Goal: Entertainment & Leisure: Consume media (video, audio)

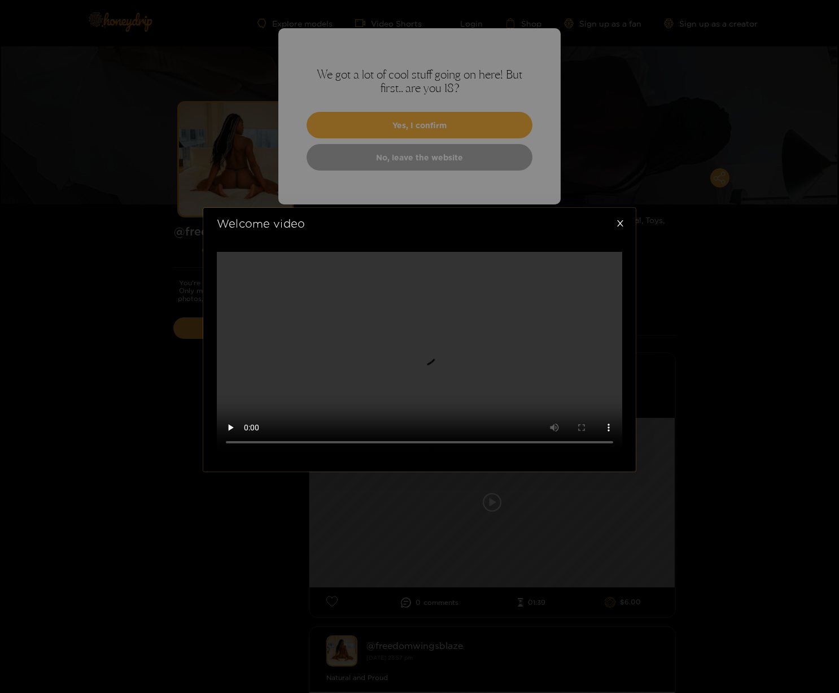
click at [448, 121] on div "Welcome video" at bounding box center [419, 346] width 839 height 693
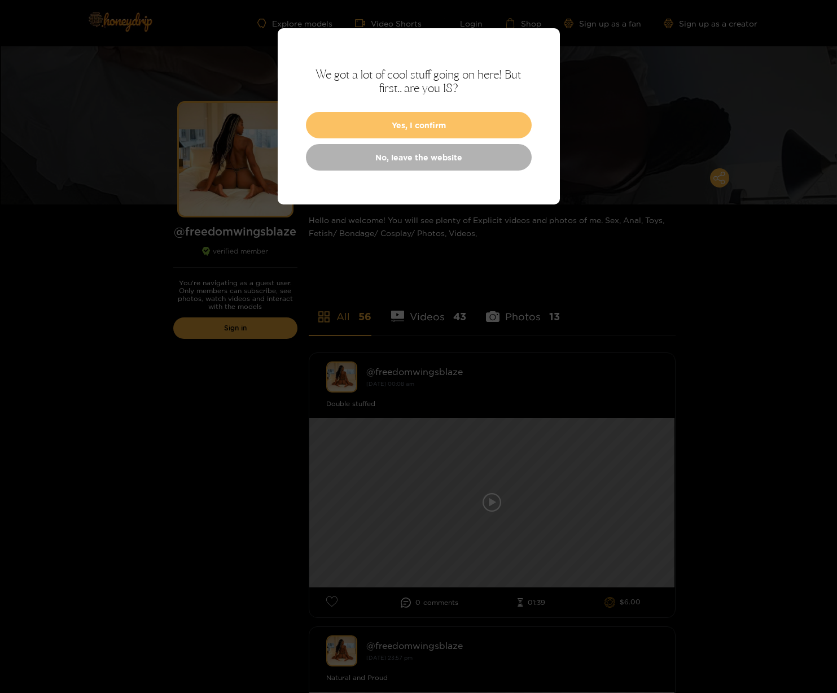
click at [448, 121] on button "Yes, I confirm" at bounding box center [419, 125] width 226 height 27
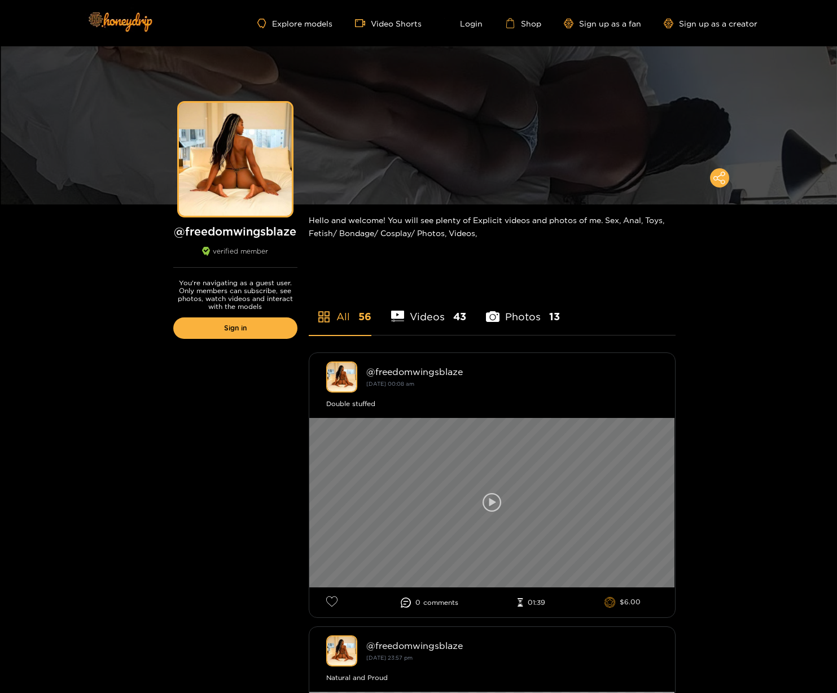
click at [503, 502] on div at bounding box center [492, 502] width 366 height 169
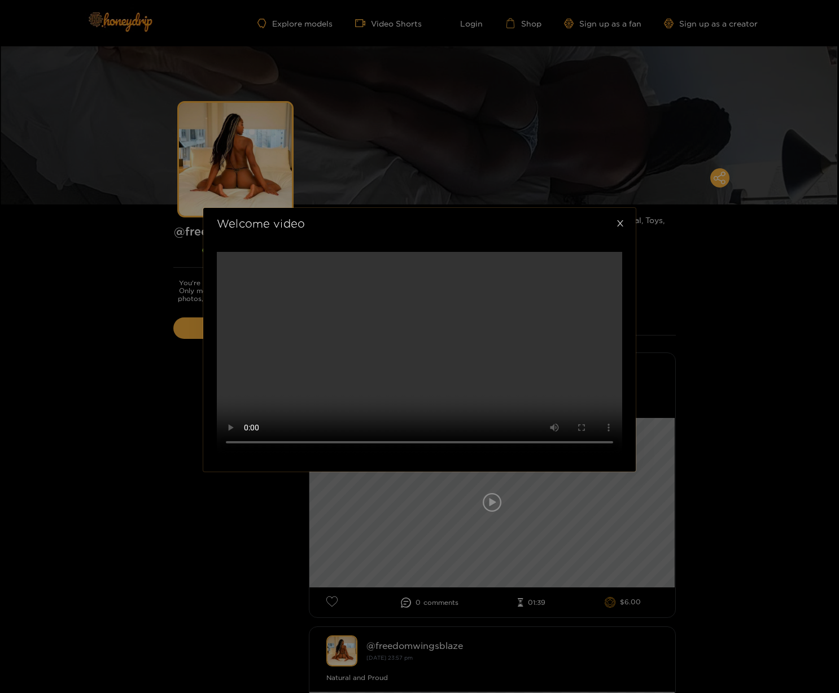
click at [619, 220] on icon "close" at bounding box center [620, 223] width 6 height 6
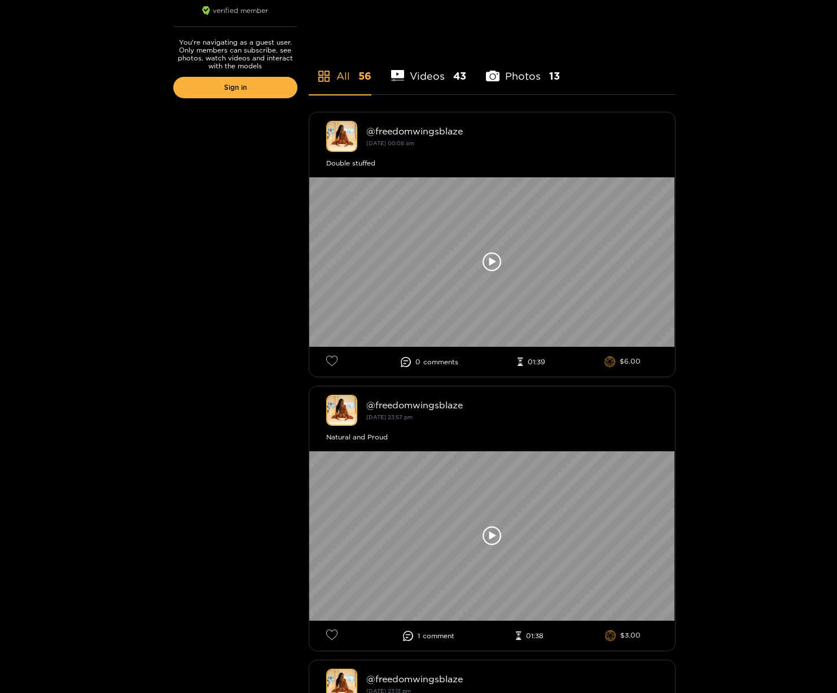
scroll to position [497, 0]
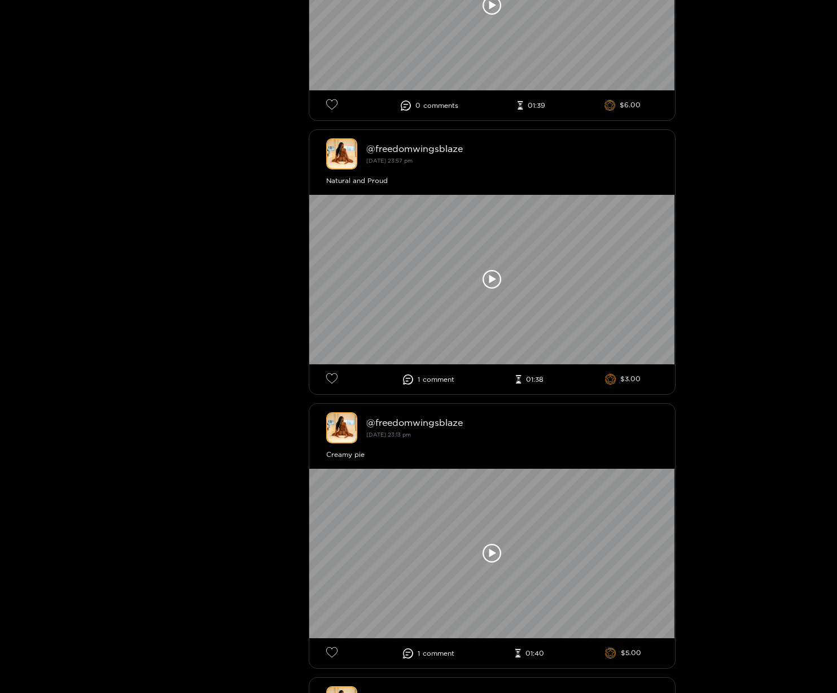
click at [502, 349] on div at bounding box center [492, 279] width 366 height 169
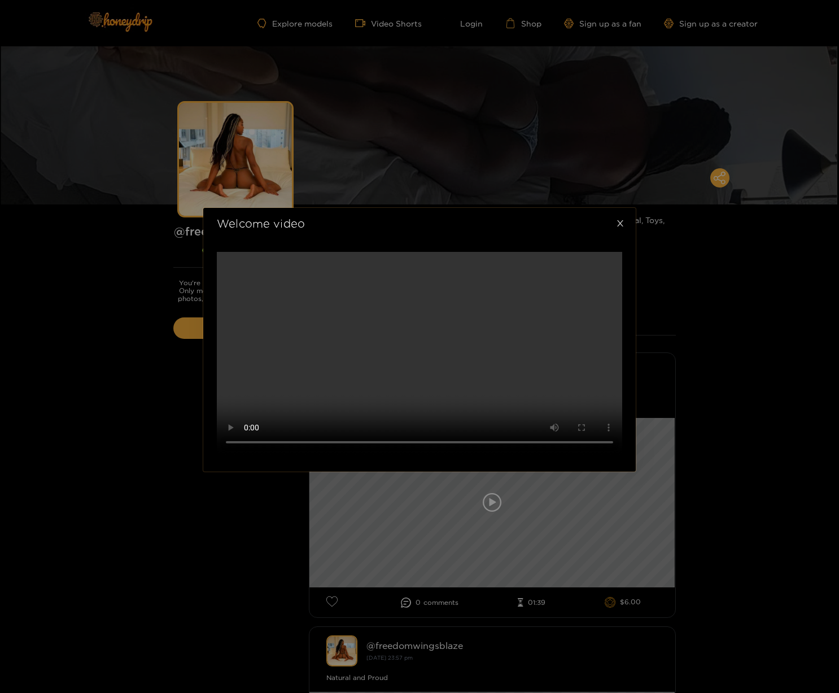
click at [622, 208] on span "Close" at bounding box center [620, 224] width 32 height 32
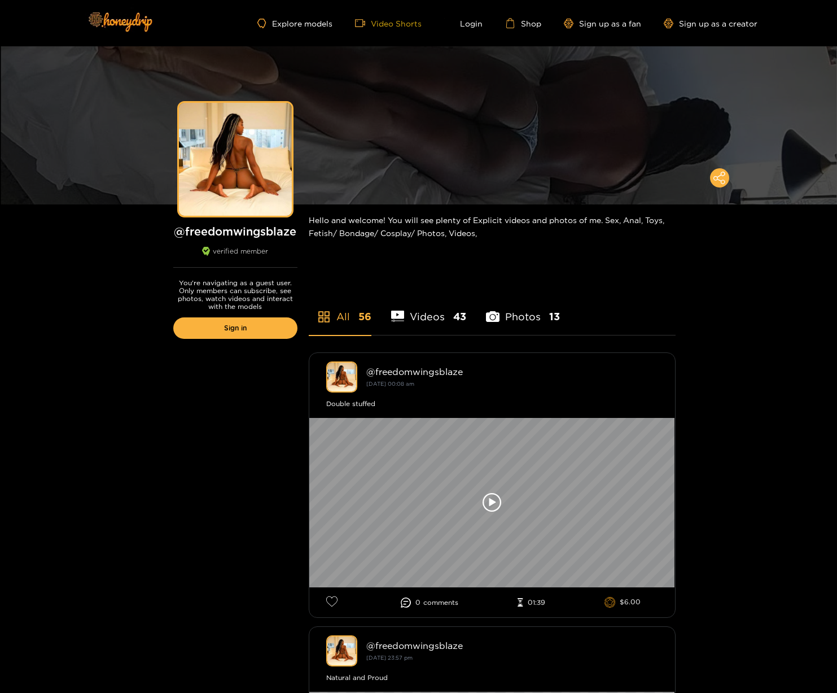
click at [372, 27] on link "Video Shorts" at bounding box center [388, 23] width 67 height 10
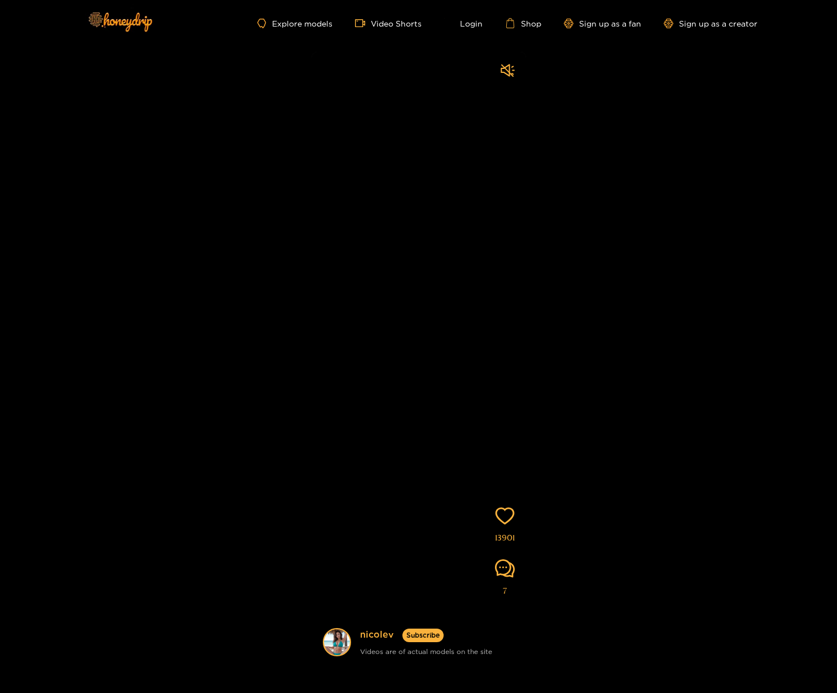
click at [468, 264] on video at bounding box center [419, 393] width 215 height 682
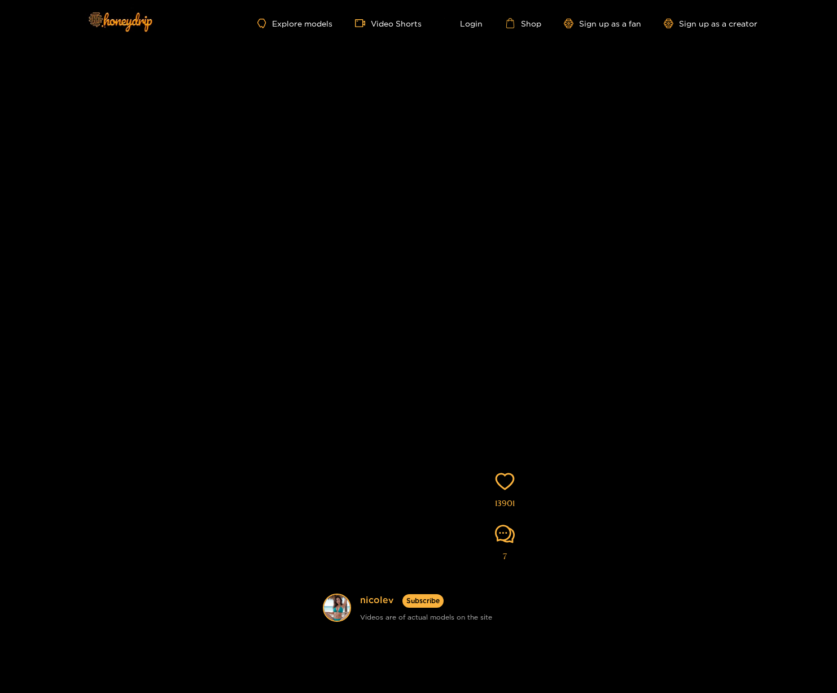
scroll to position [37, 0]
click at [394, 27] on link "Video Shorts" at bounding box center [388, 23] width 67 height 10
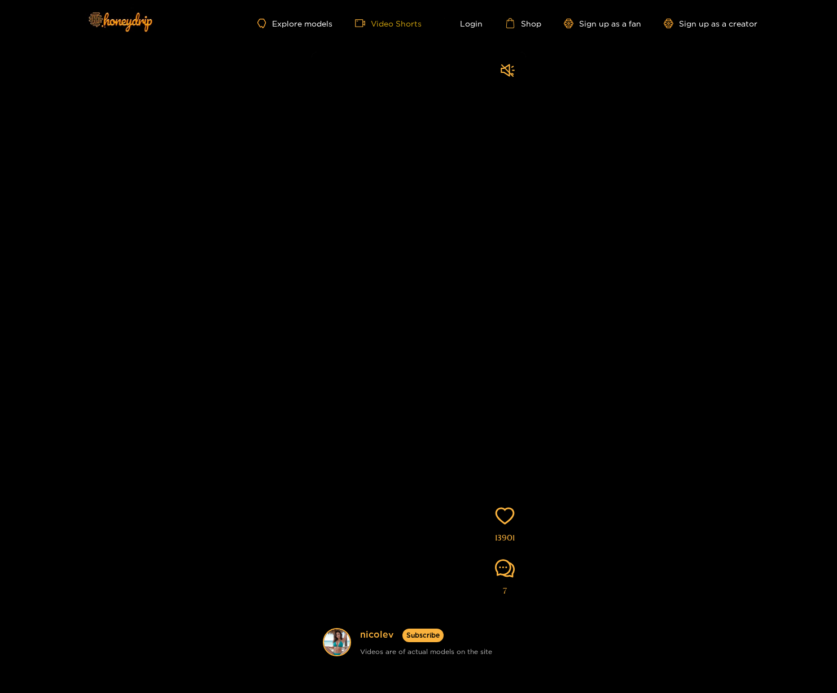
click at [394, 27] on link "Video Shorts" at bounding box center [388, 23] width 67 height 10
click at [326, 26] on link "Explore models" at bounding box center [295, 24] width 75 height 10
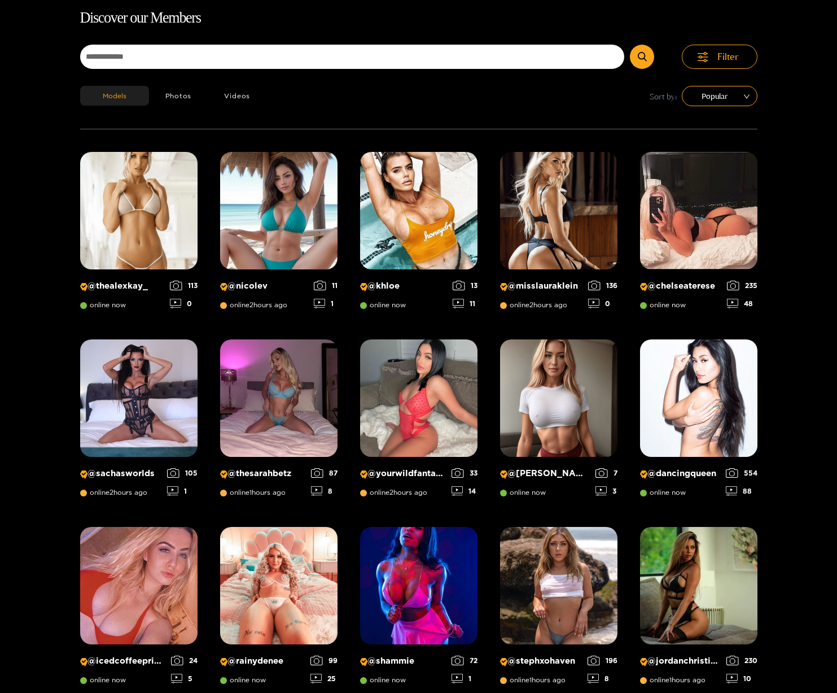
scroll to position [72, 0]
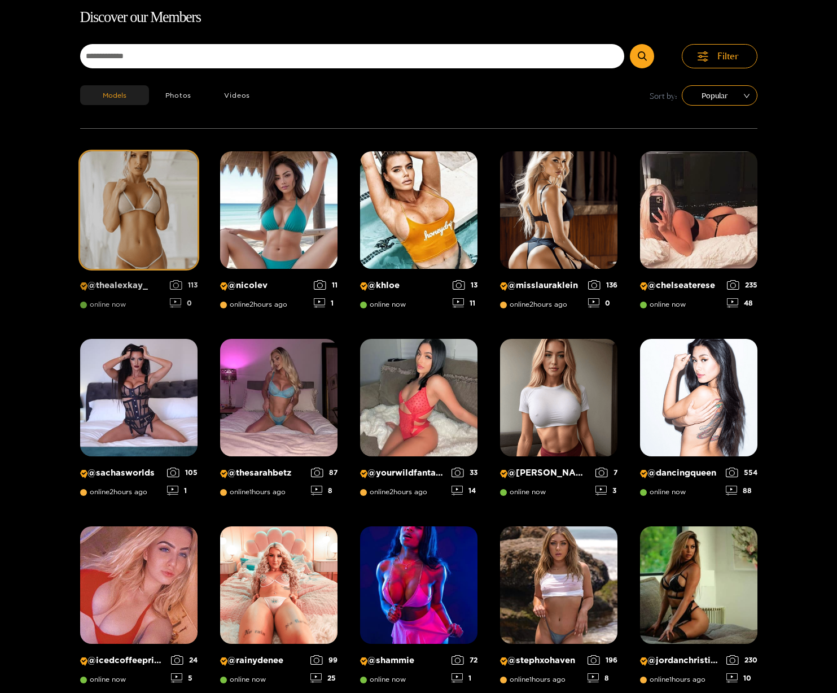
click at [144, 187] on img at bounding box center [138, 209] width 117 height 117
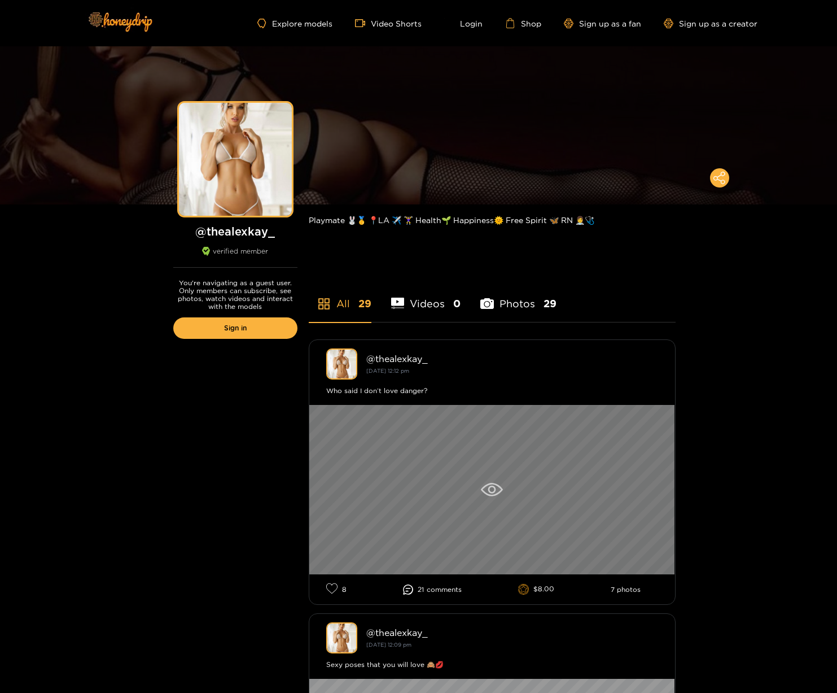
click at [495, 488] on icon at bounding box center [492, 490] width 8 height 8
